Goal: Task Accomplishment & Management: Manage account settings

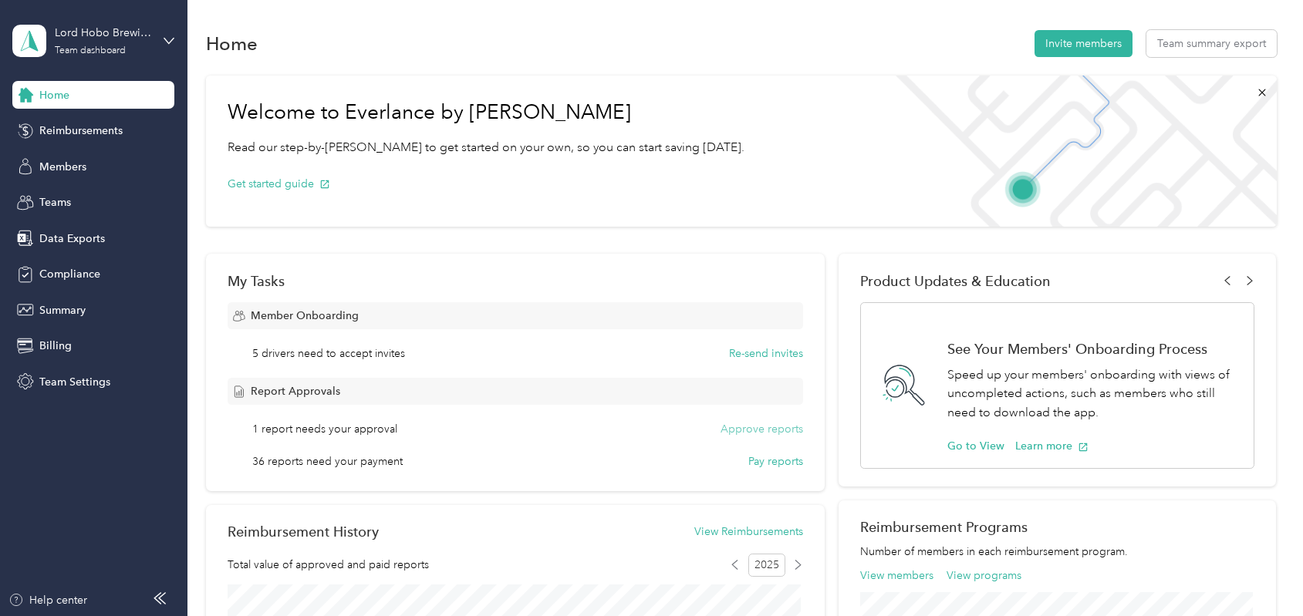
click at [758, 429] on button "Approve reports" at bounding box center [762, 429] width 83 height 16
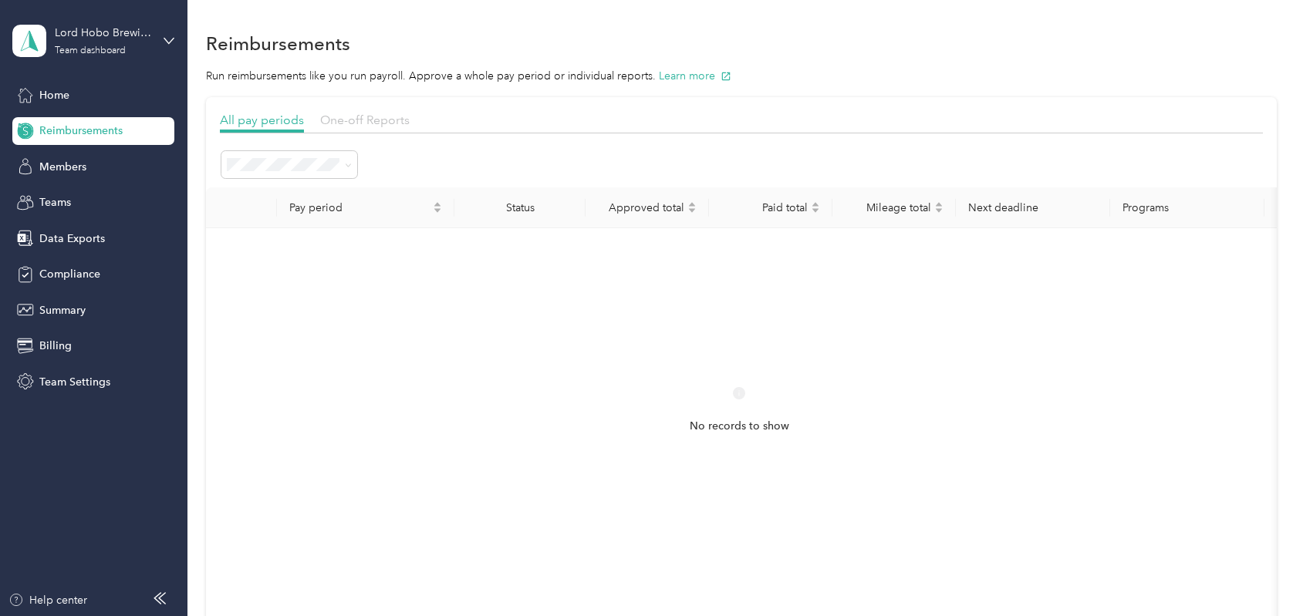
click at [339, 123] on span "One-off Reports" at bounding box center [364, 120] width 89 height 15
